Goal: Navigation & Orientation: Find specific page/section

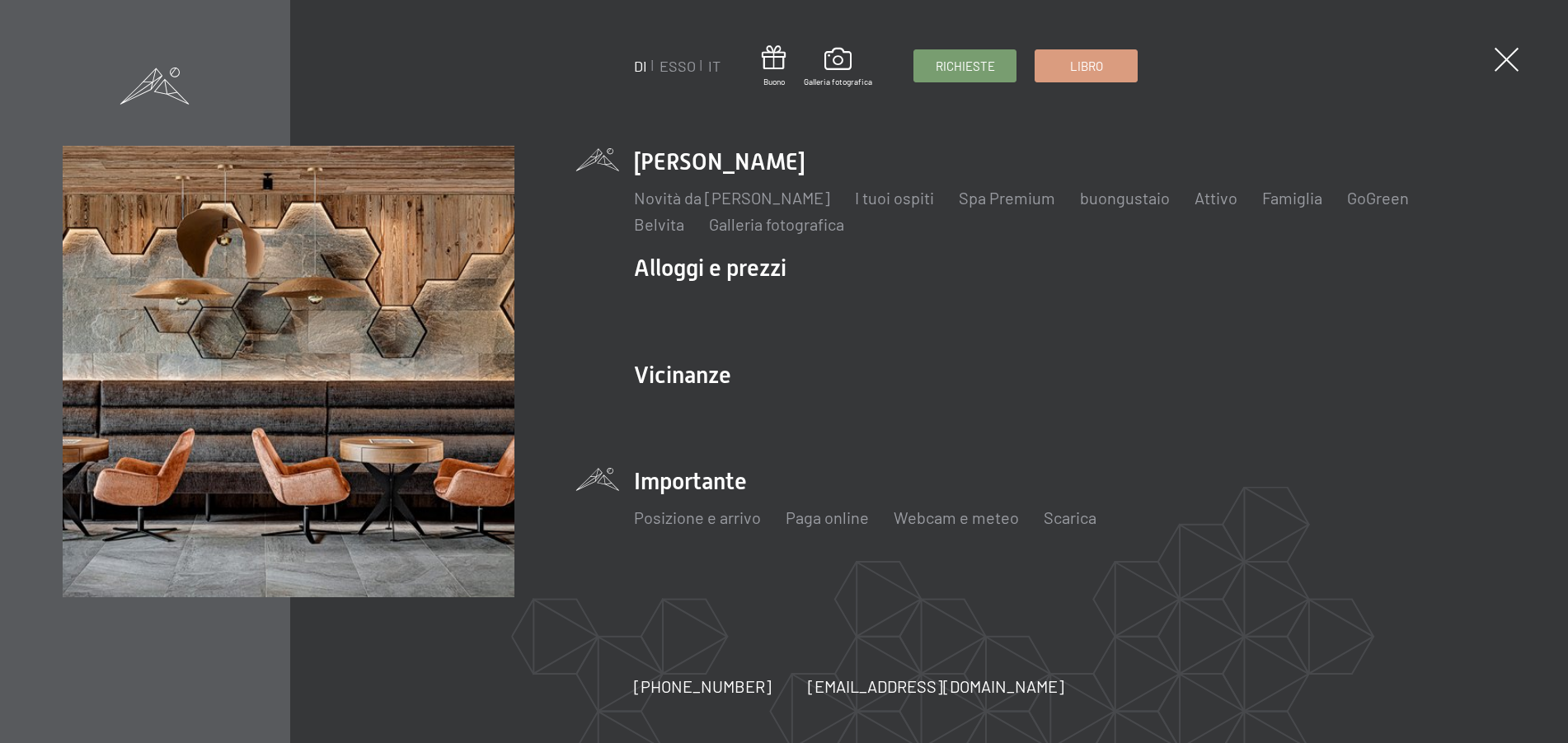
scroll to position [412, 0]
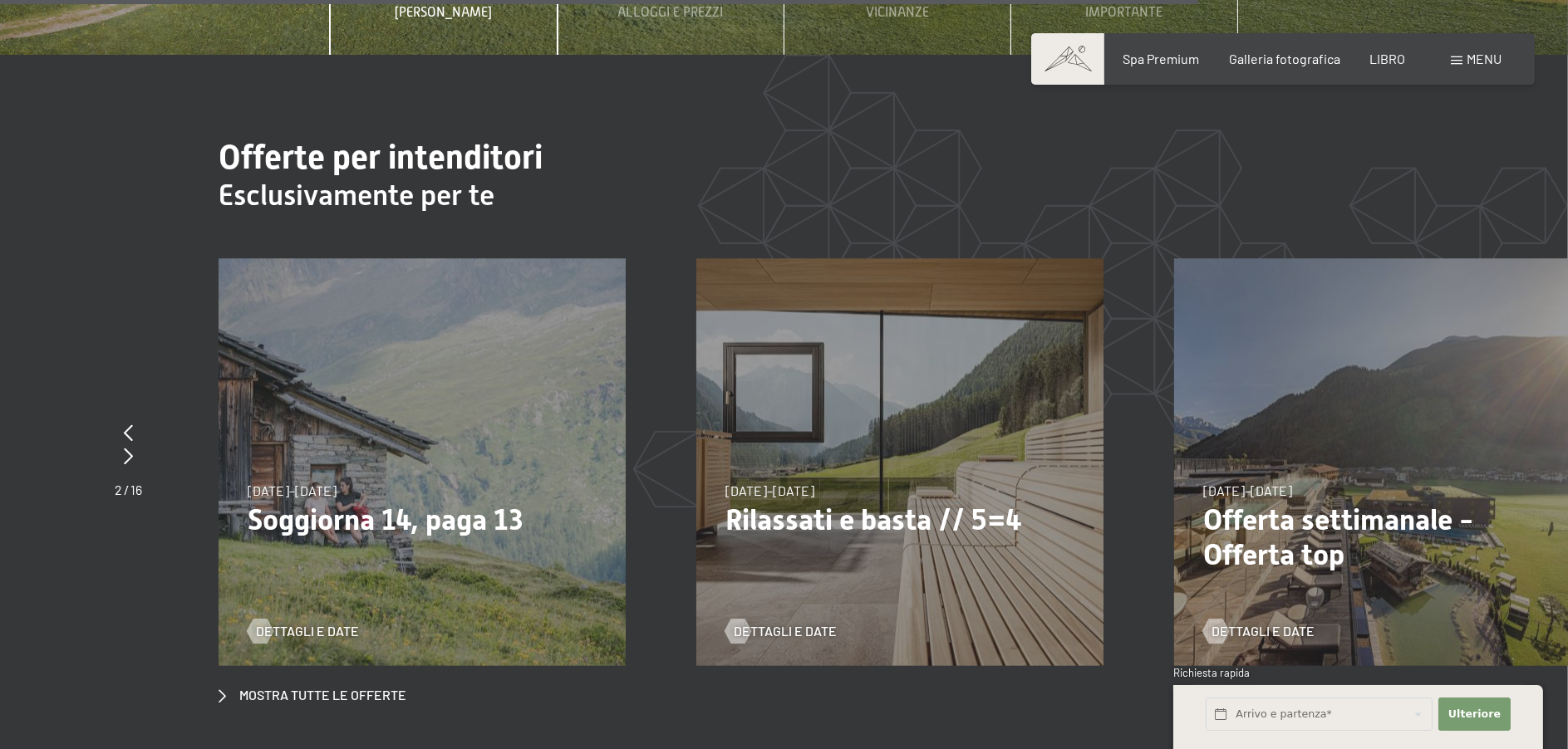
scroll to position [6433, 0]
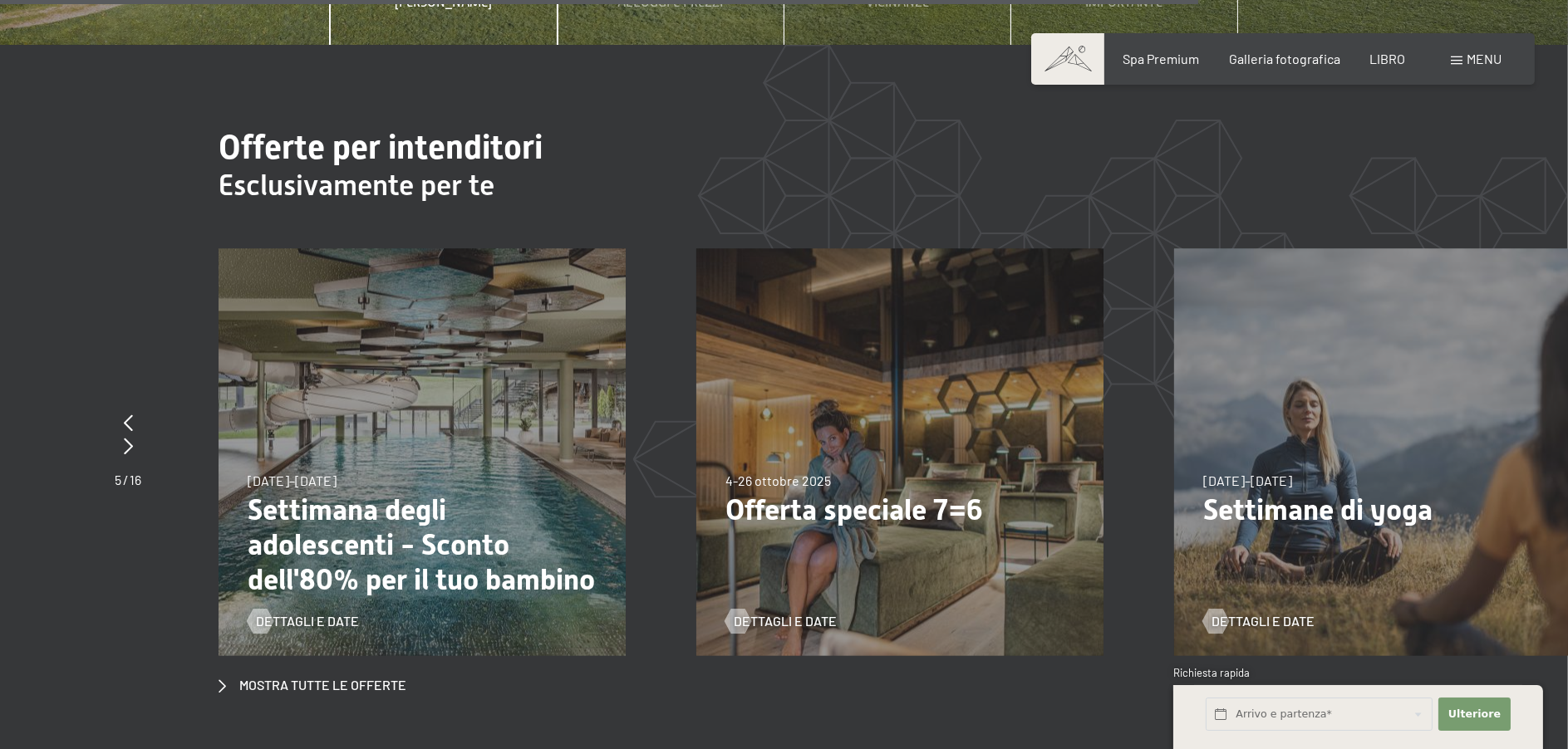
click at [1467, 62] on font "menu" at bounding box center [1483, 58] width 35 height 16
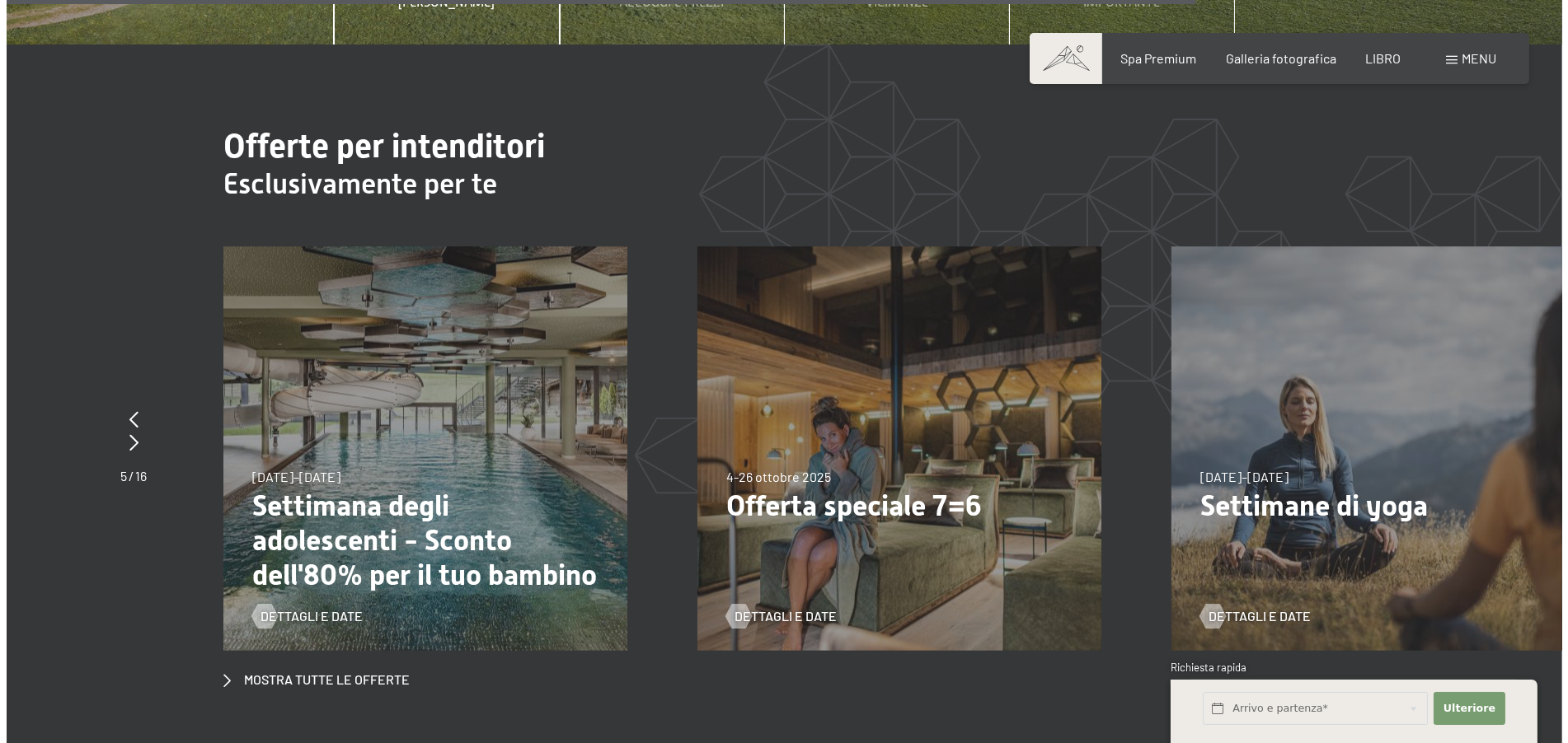
scroll to position [6412, 0]
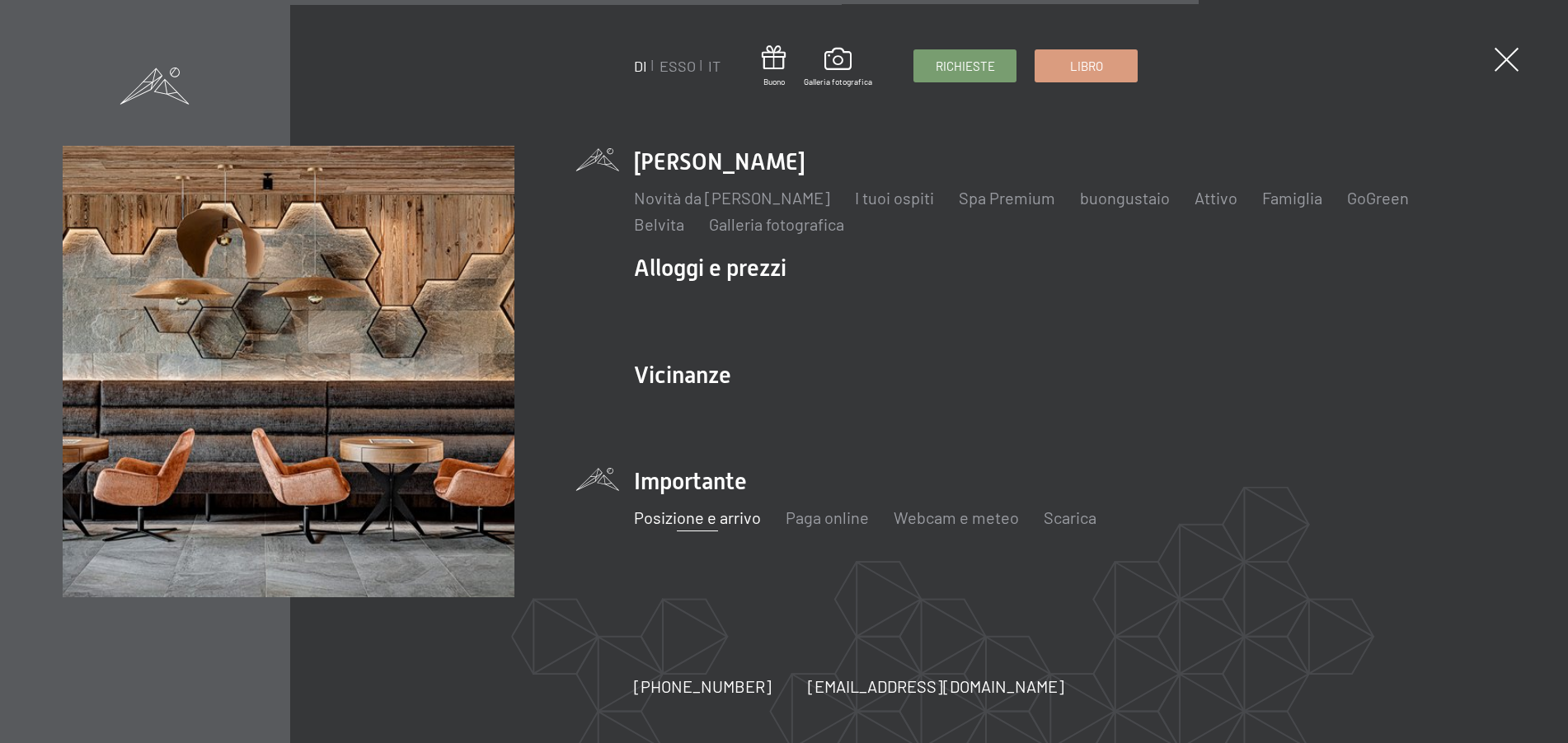
click at [711, 517] on font "Posizione e arrivo" at bounding box center [697, 517] width 127 height 20
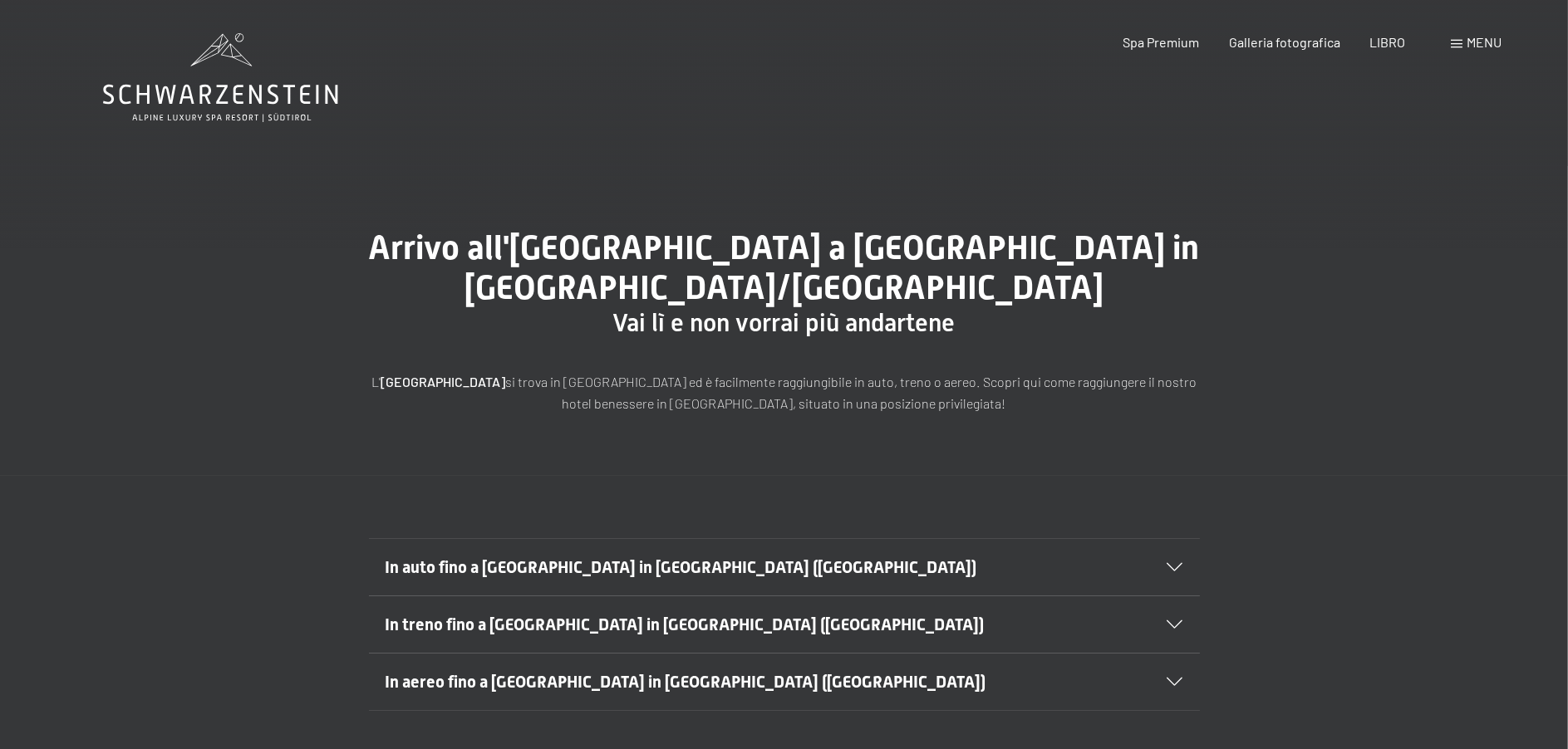
click at [1481, 40] on font "menu" at bounding box center [1483, 41] width 35 height 16
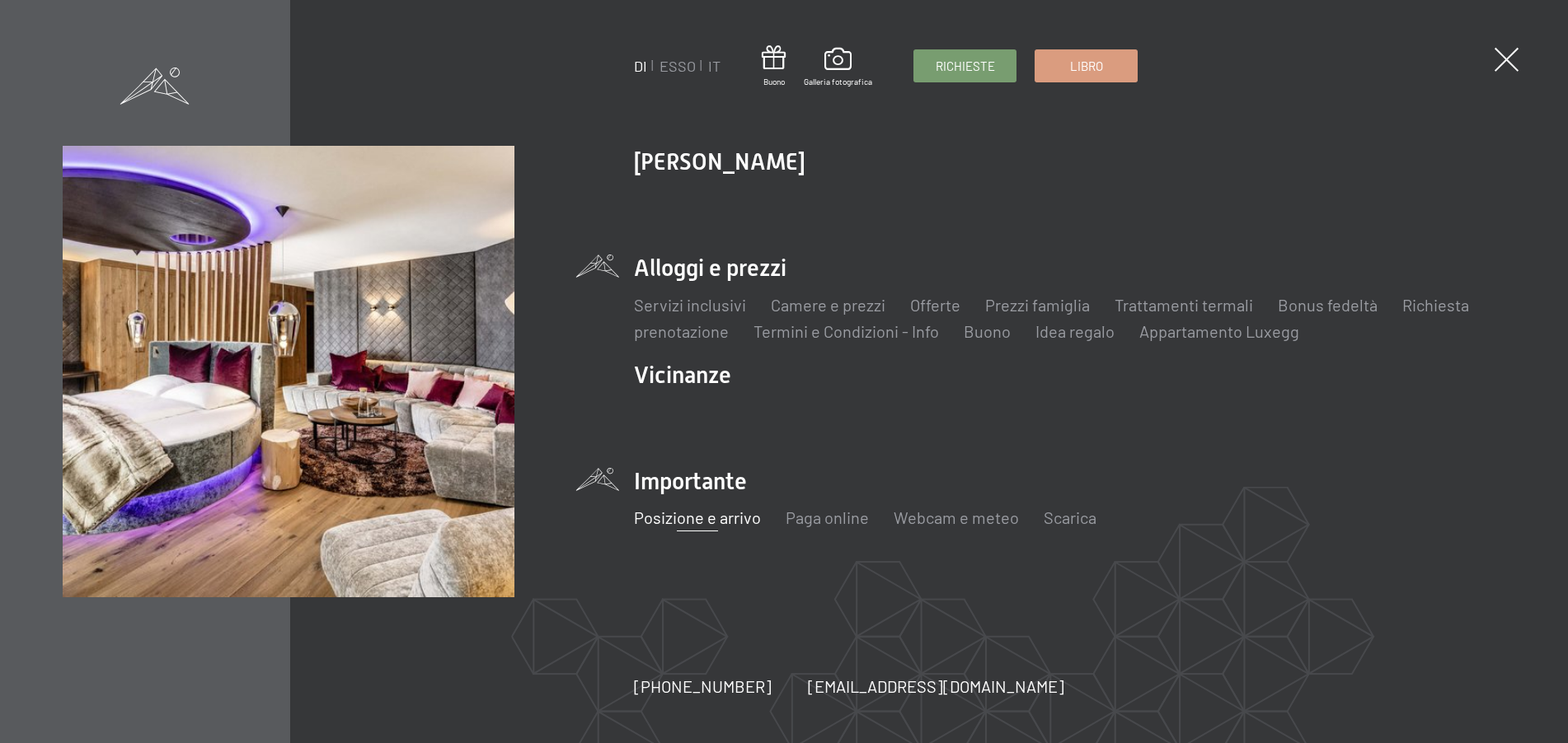
click at [664, 269] on li "Alloggi e prezzi Servizi inclusivi Camere e prezzi lista Offerte lista Prezzi f…" at bounding box center [1069, 297] width 872 height 89
